Goal: Find specific page/section: Find specific page/section

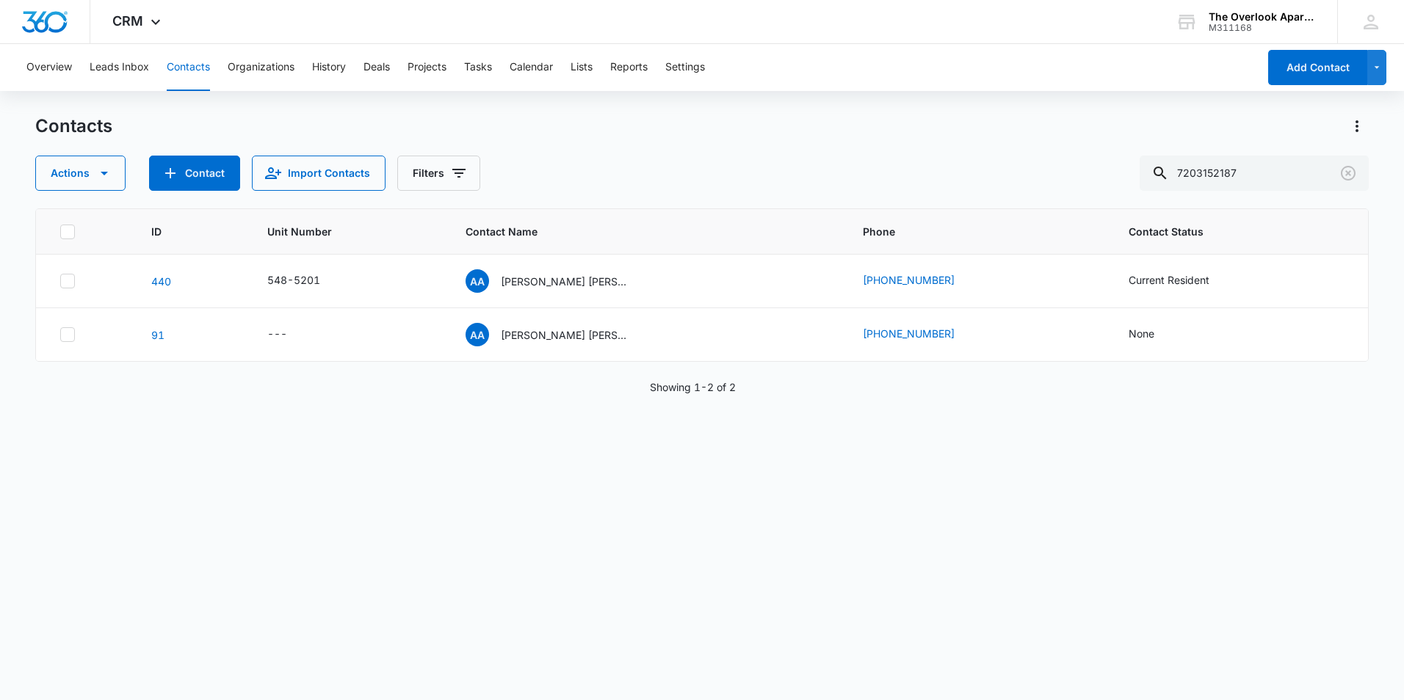
drag, startPoint x: 1285, startPoint y: 170, endPoint x: 768, endPoint y: 189, distance: 517.2
click at [771, 192] on div "Contacts Actions Contact Import Contacts Filters 7203152187 ID Unit Number Cont…" at bounding box center [701, 407] width 1333 height 584
type input "1-207"
click at [541, 288] on p "BreaLynn [PERSON_NAME] & [PERSON_NAME] & [PERSON_NAME]" at bounding box center [567, 281] width 132 height 15
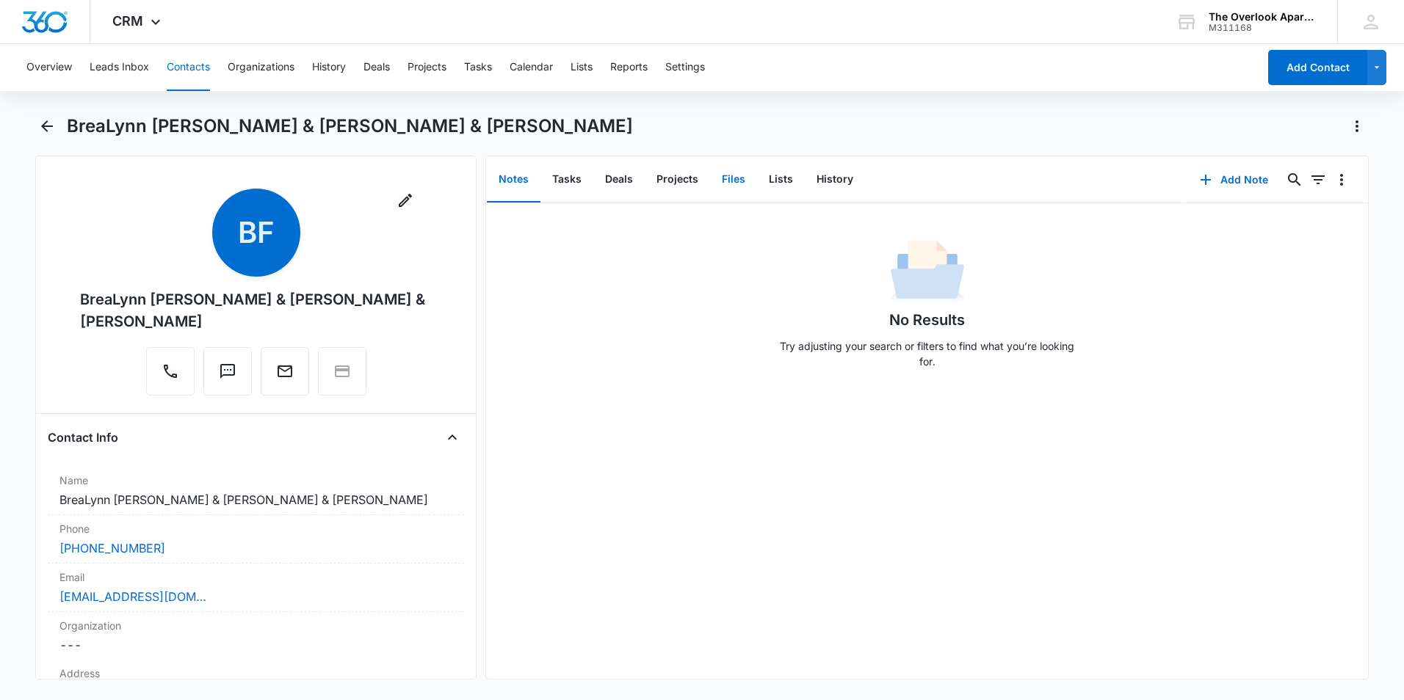
click at [720, 184] on button "Files" at bounding box center [733, 180] width 47 height 46
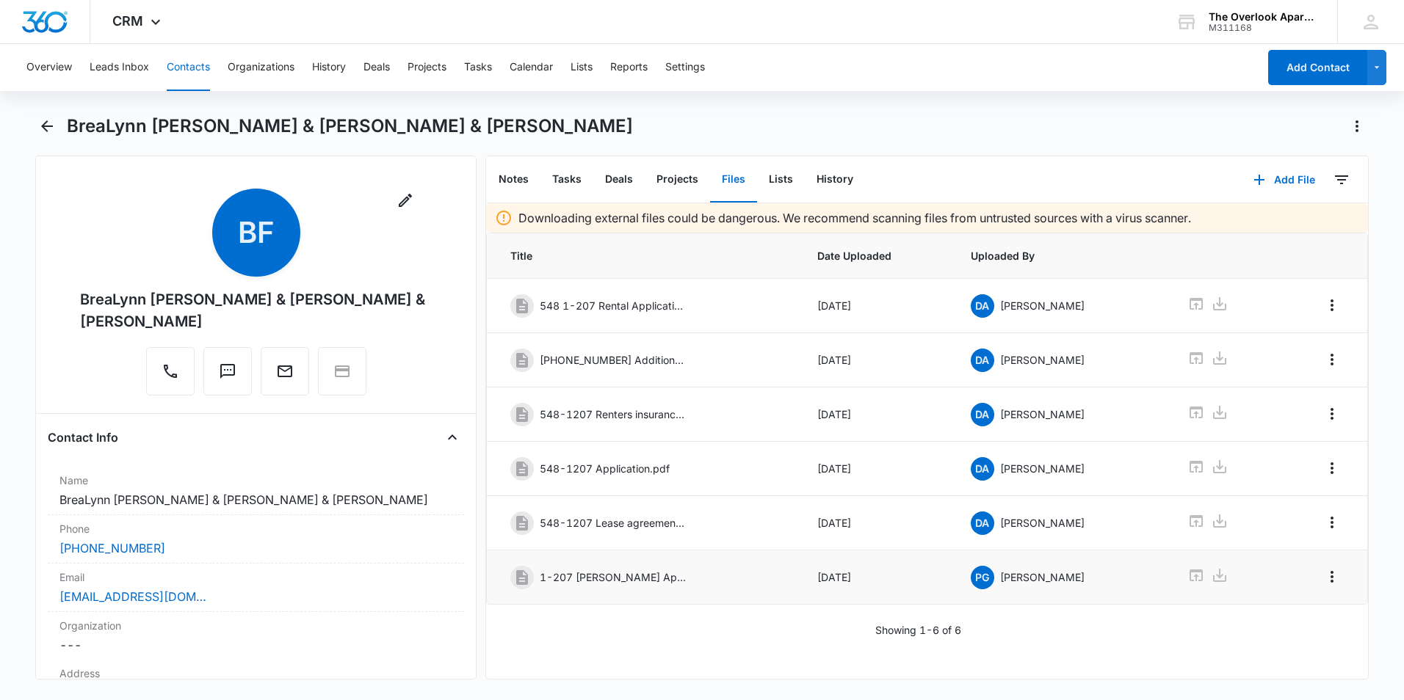
click at [610, 581] on p "1-207 [PERSON_NAME] Application" at bounding box center [613, 577] width 147 height 15
click at [1194, 579] on icon at bounding box center [1195, 576] width 13 height 12
click at [1189, 518] on icon at bounding box center [1195, 521] width 13 height 12
click at [1187, 410] on icon at bounding box center [1196, 413] width 18 height 18
click at [1189, 299] on icon at bounding box center [1195, 304] width 13 height 12
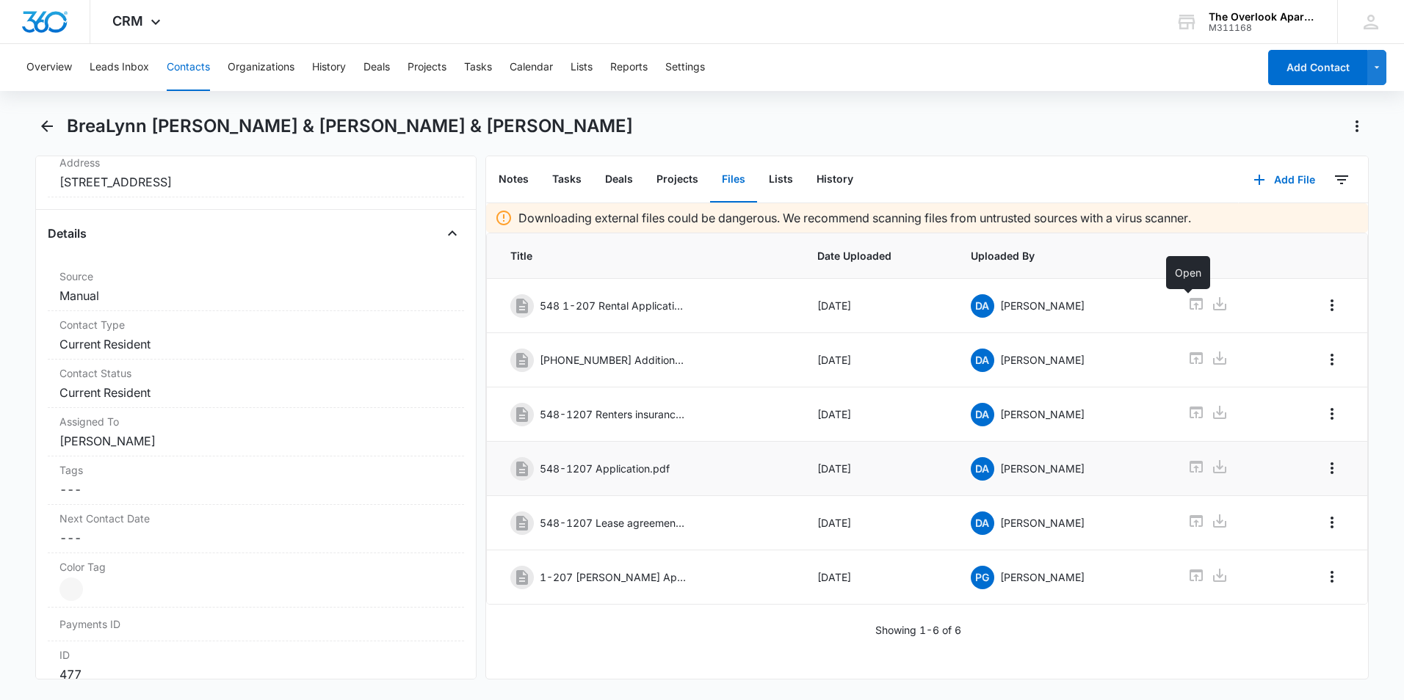
scroll to position [514, 0]
click at [1189, 518] on icon at bounding box center [1195, 521] width 13 height 12
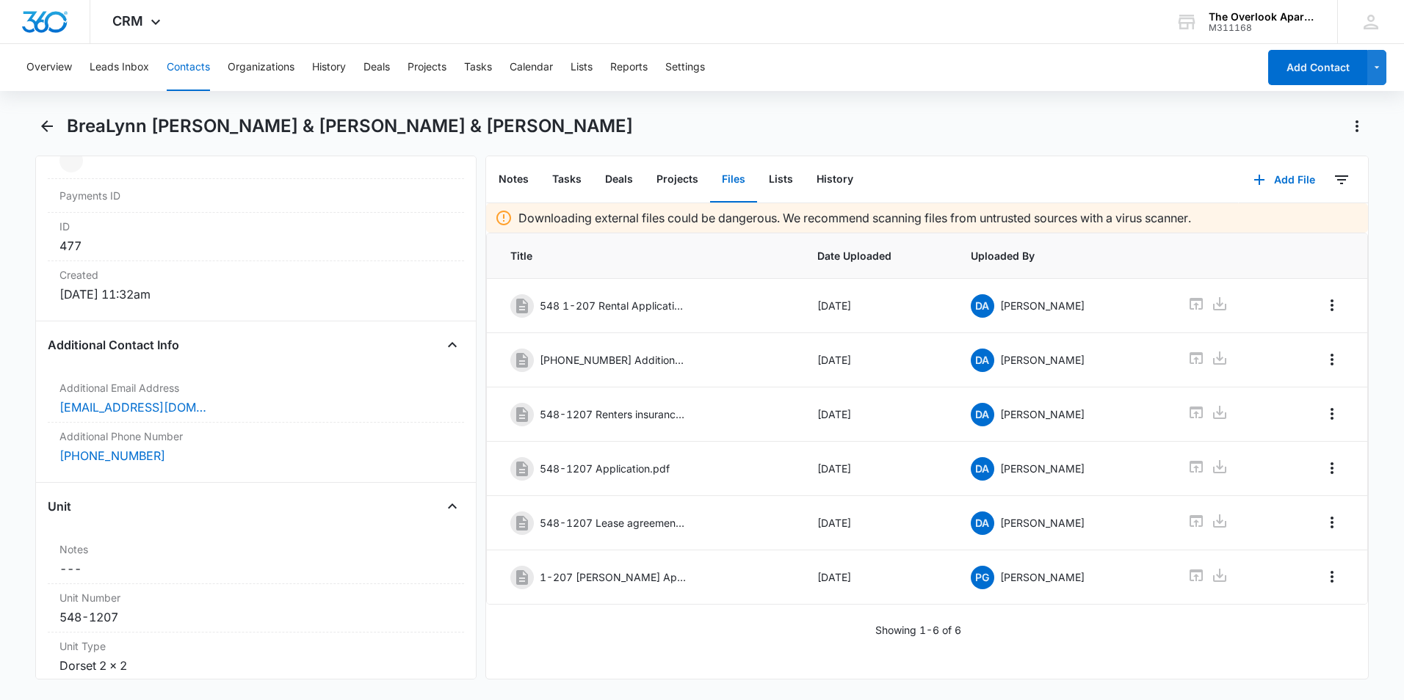
scroll to position [954, 0]
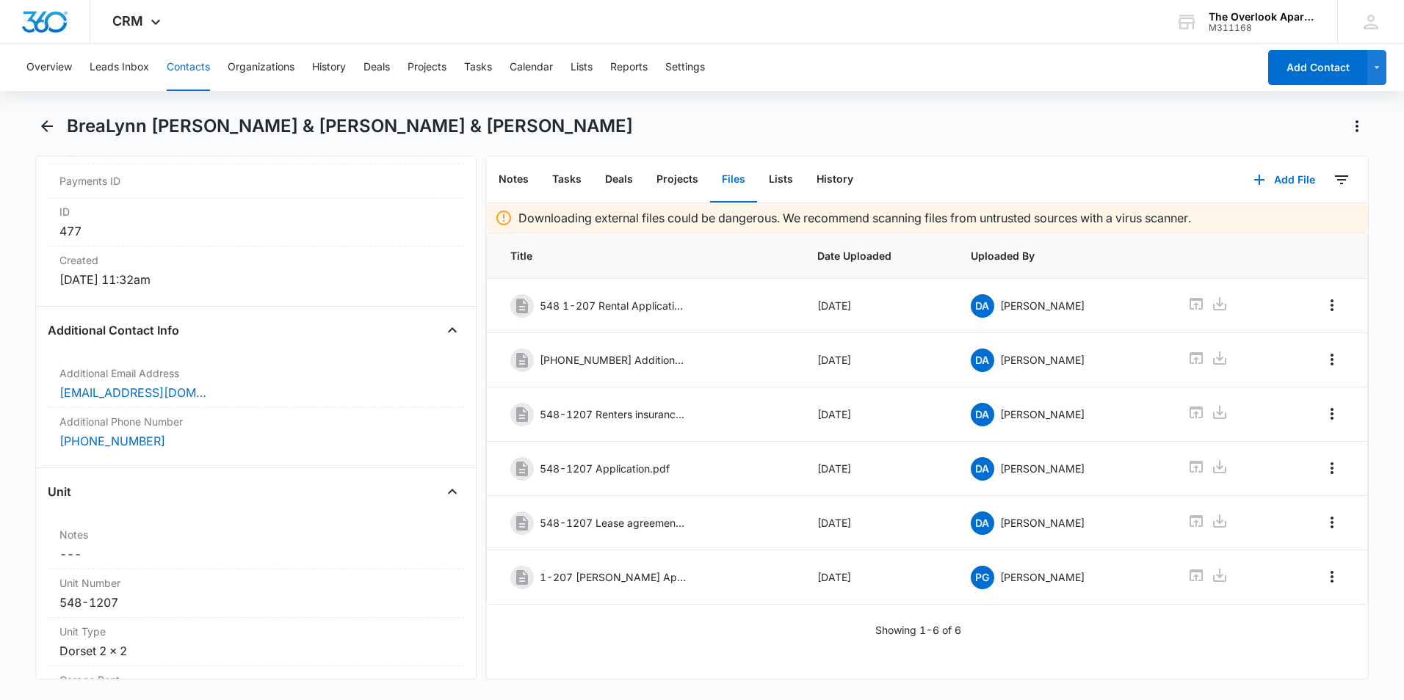
click at [164, 62] on div "Overview Leads Inbox Contacts Organizations History Deals Projects Tasks Calend…" at bounding box center [638, 67] width 1240 height 47
click at [172, 68] on button "Contacts" at bounding box center [188, 67] width 43 height 47
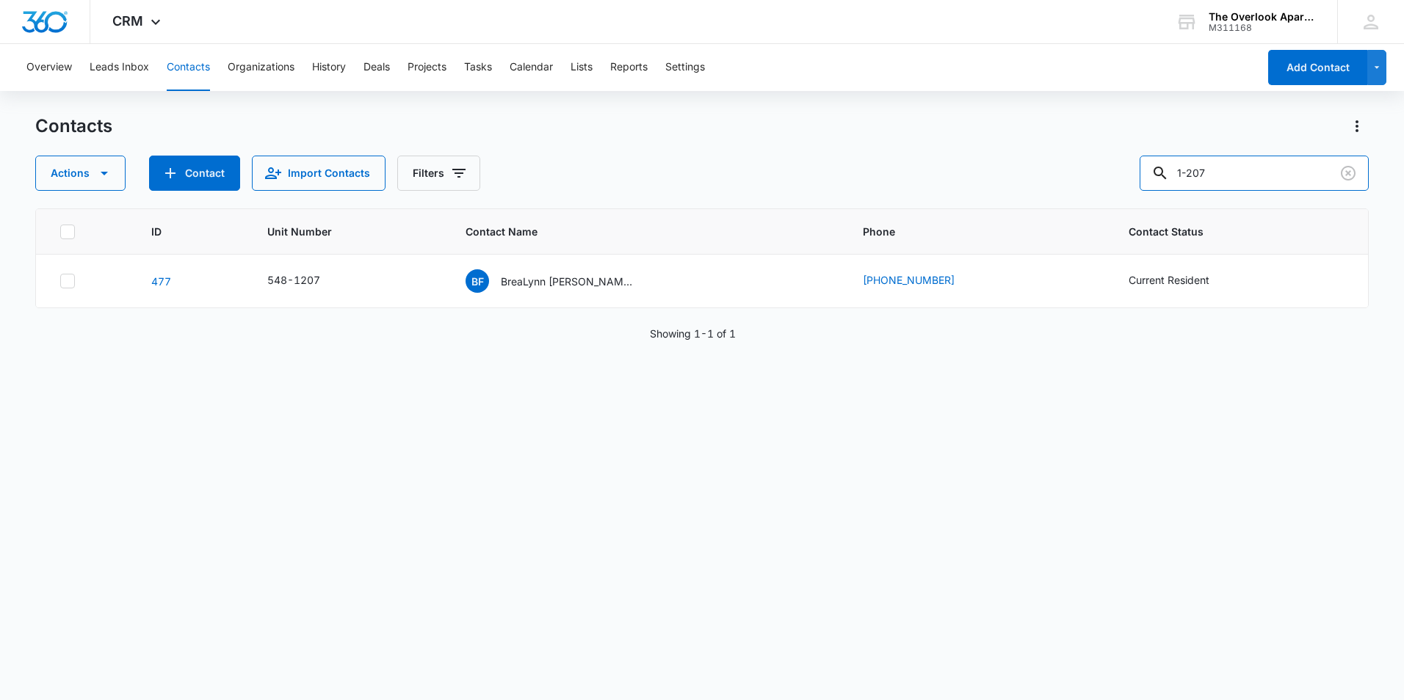
drag, startPoint x: 1242, startPoint y: 170, endPoint x: 1000, endPoint y: 175, distance: 242.3
click at [1000, 175] on div "Actions Contact Import Contacts Filters 1-207" at bounding box center [701, 173] width 1333 height 35
click at [1257, 184] on input "text" at bounding box center [1264, 173] width 207 height 35
type input "10102"
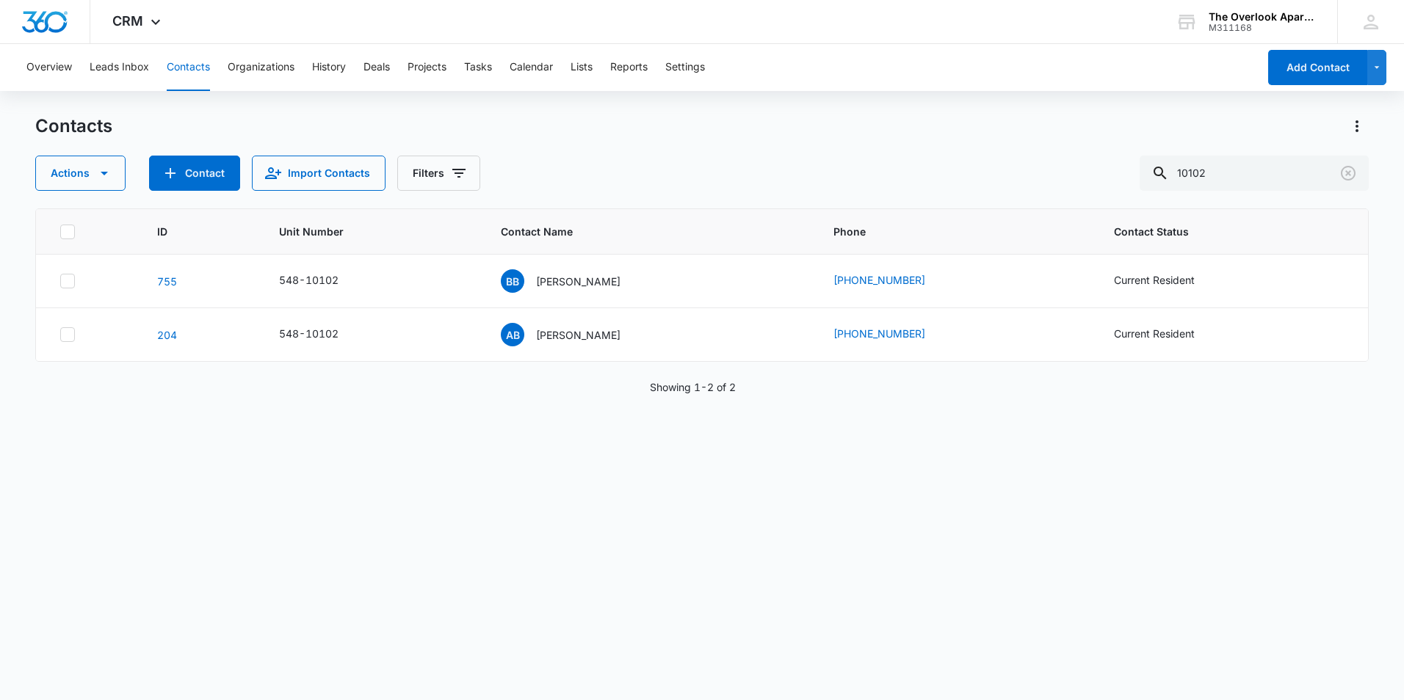
click at [703, 412] on div "ID Unit Number Contact Name Phone Contact Status [PHONE_NUMBER][GEOGRAPHIC_DATA…" at bounding box center [701, 444] width 1333 height 473
